Goal: Transaction & Acquisition: Purchase product/service

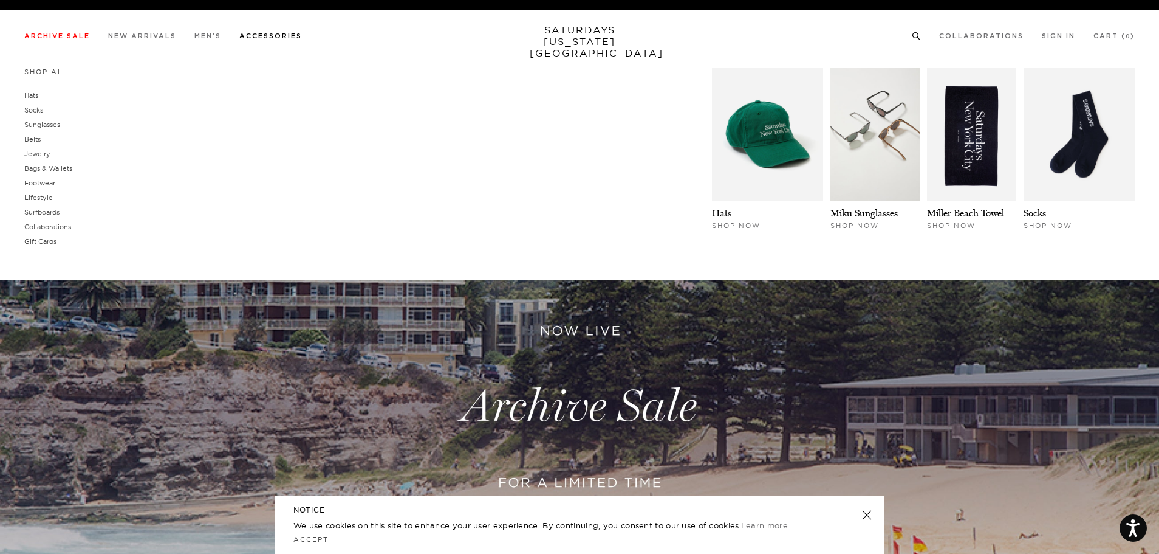
click at [273, 37] on link "Accessories" at bounding box center [270, 36] width 63 height 7
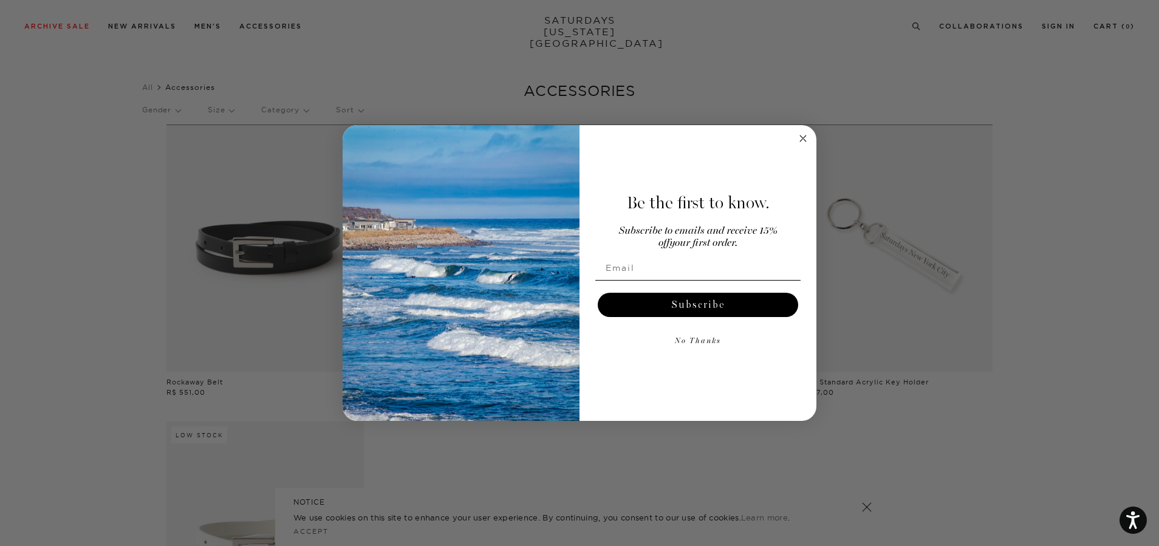
scroll to position [161, 0]
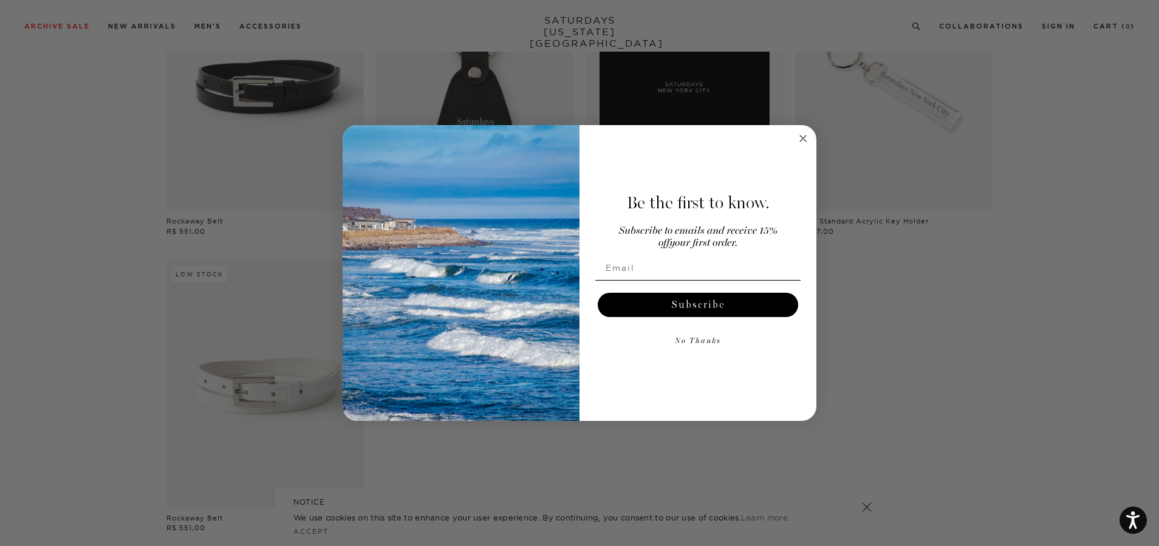
click at [803, 137] on circle "Close dialog" at bounding box center [804, 138] width 14 height 14
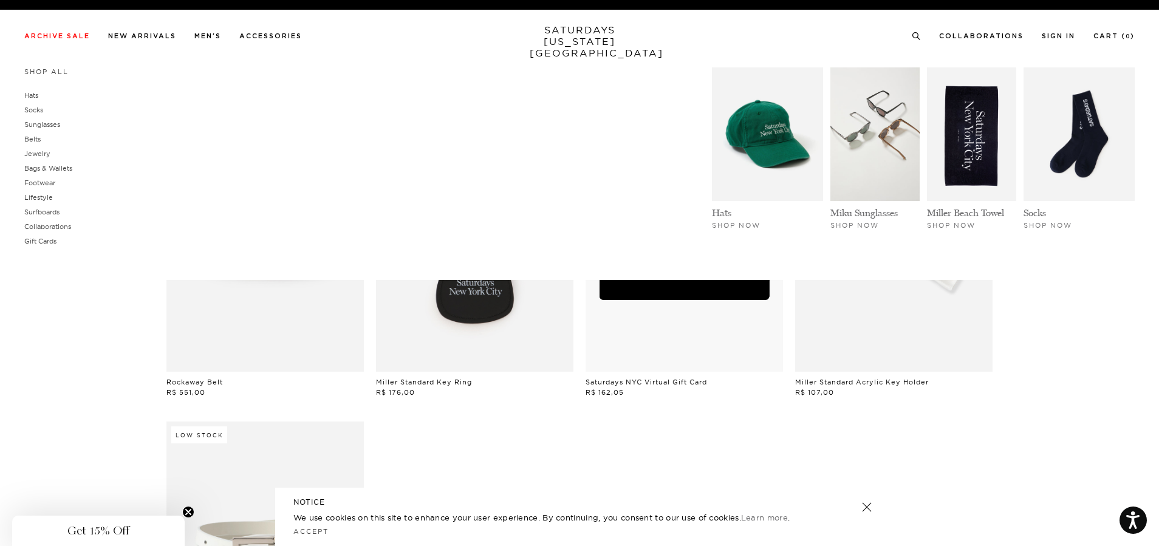
scroll to position [1, 0]
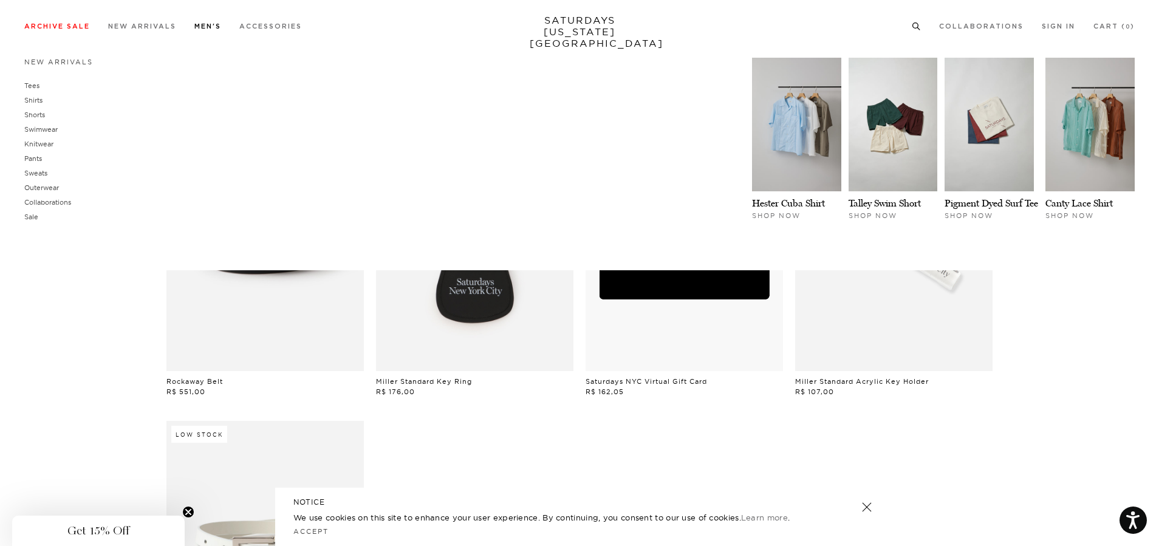
click at [207, 21] on li "Men's New Arrivals Tees Shirts Shorts Swimwear Knitwear Pants Sweats Outerwear" at bounding box center [207, 25] width 27 height 11
click at [207, 29] on link "Men's" at bounding box center [207, 26] width 27 height 7
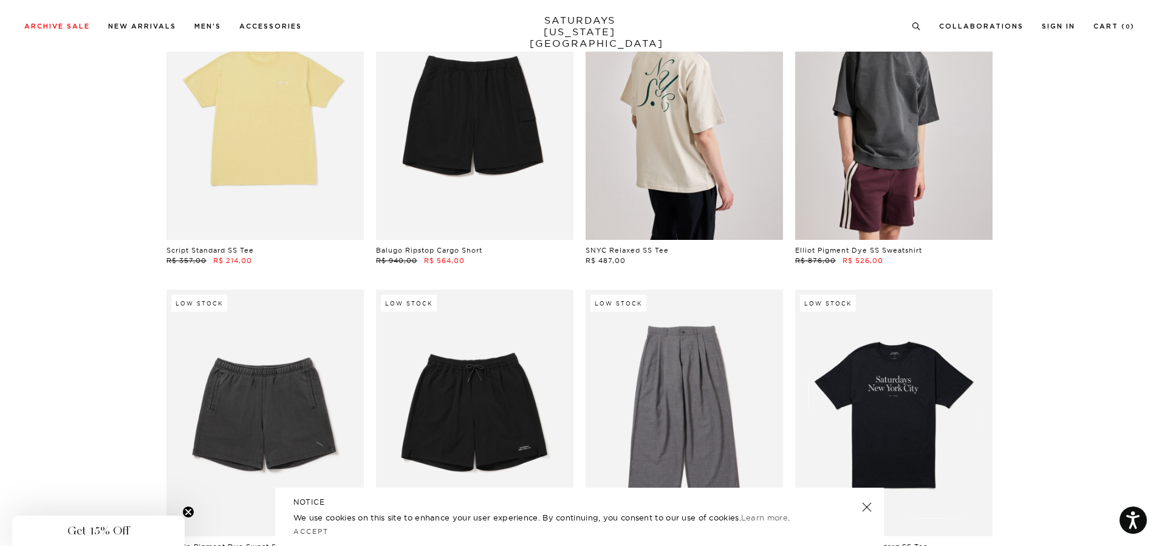
scroll to position [3395, 0]
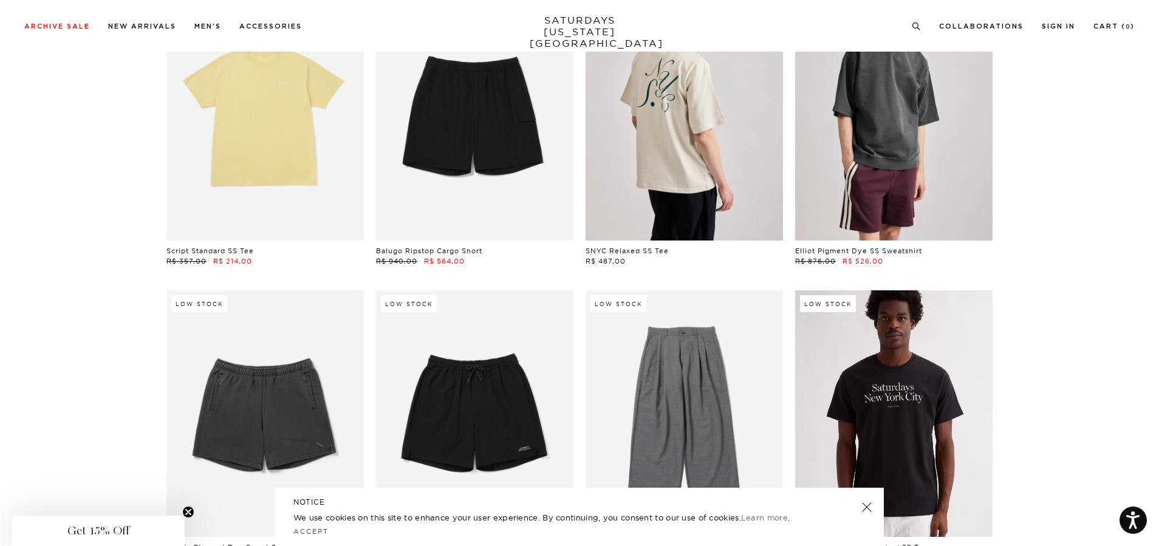
click at [929, 388] on link at bounding box center [893, 413] width 197 height 247
